Goal: Information Seeking & Learning: Stay updated

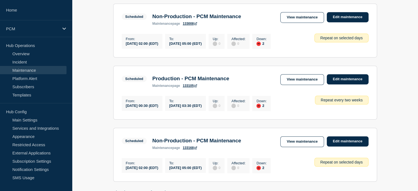
scroll to position [502, 0]
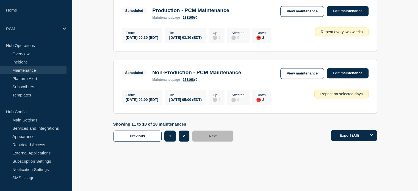
click at [172, 138] on button "1" at bounding box center [169, 135] width 11 height 11
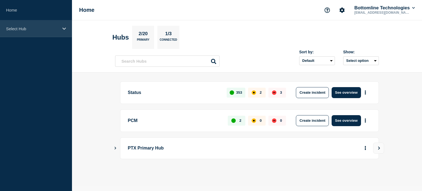
click at [61, 26] on div "Select Hub" at bounding box center [36, 28] width 72 height 17
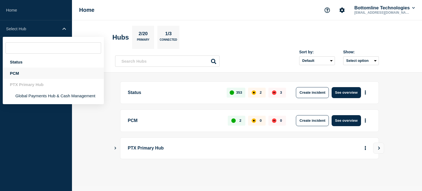
click at [51, 75] on div "PCM" at bounding box center [53, 73] width 101 height 11
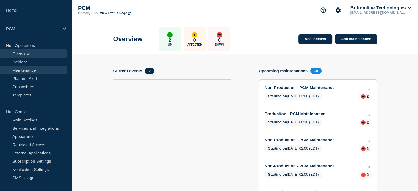
click at [38, 70] on link "Maintenance" at bounding box center [33, 70] width 66 height 8
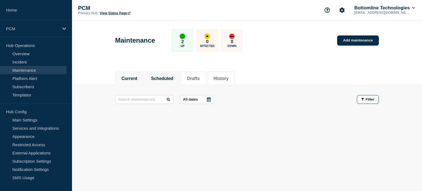
click at [164, 82] on li "Scheduled" at bounding box center [162, 78] width 35 height 13
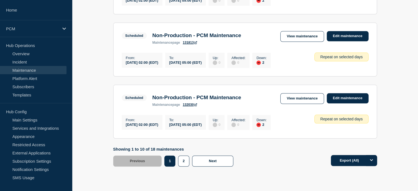
scroll to position [588, 0]
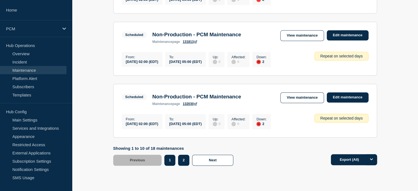
click at [182, 166] on button "2" at bounding box center [183, 160] width 11 height 11
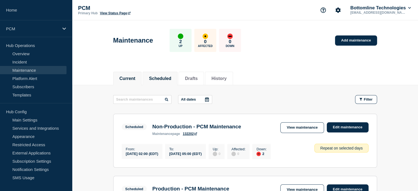
click at [126, 74] on li "Current" at bounding box center [127, 78] width 29 height 13
